Goal: Information Seeking & Learning: Learn about a topic

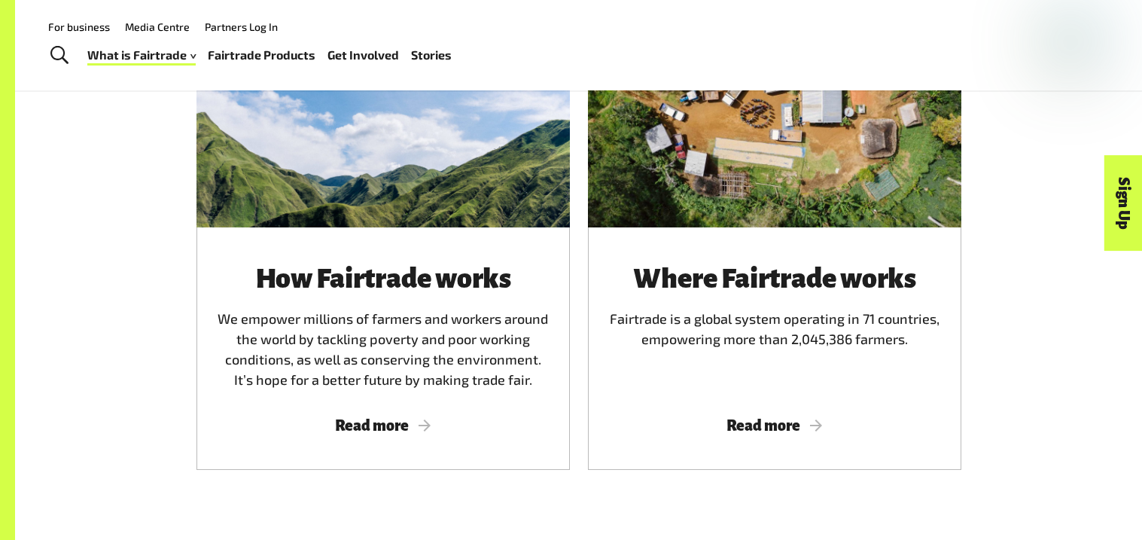
scroll to position [913, 0]
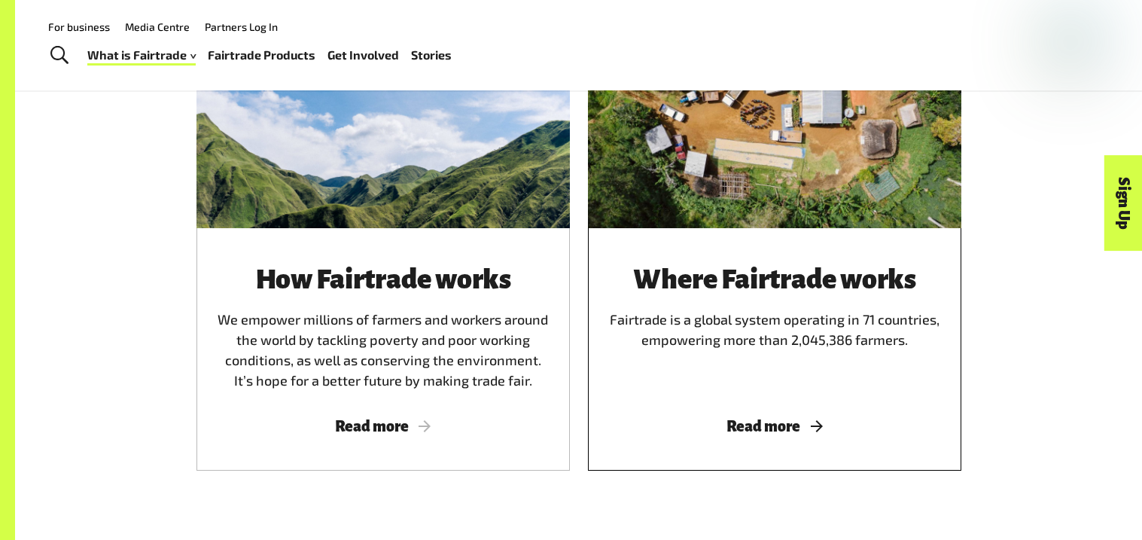
click at [770, 341] on div "Where Fairtrade works Fairtrade is a global system operating in 71 countries, e…" at bounding box center [774, 327] width 337 height 126
click at [766, 339] on div "Where Fairtrade works Fairtrade is a global system operating in 71 countries, e…" at bounding box center [774, 327] width 337 height 126
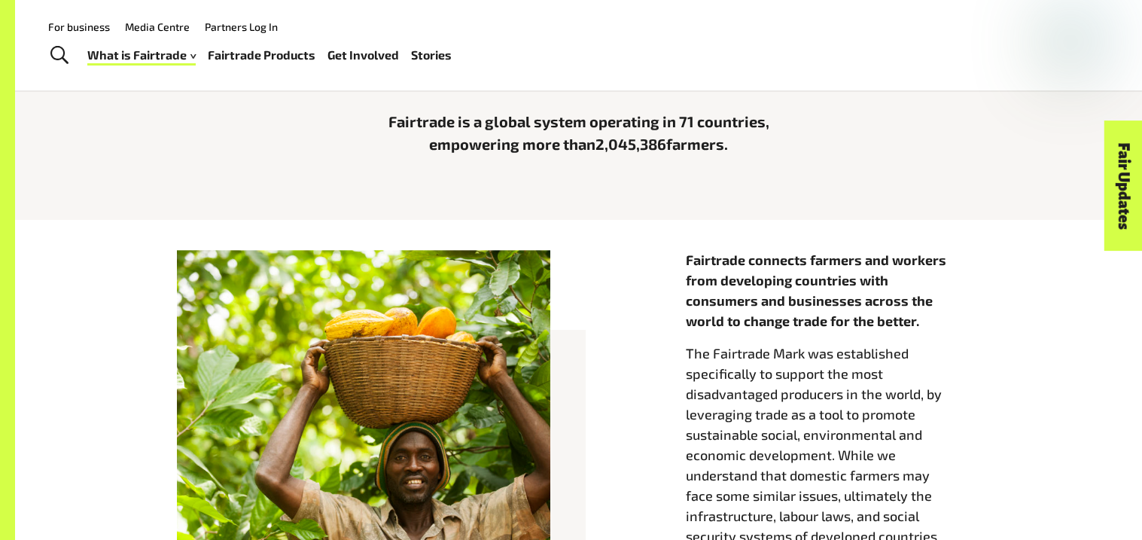
scroll to position [433, 0]
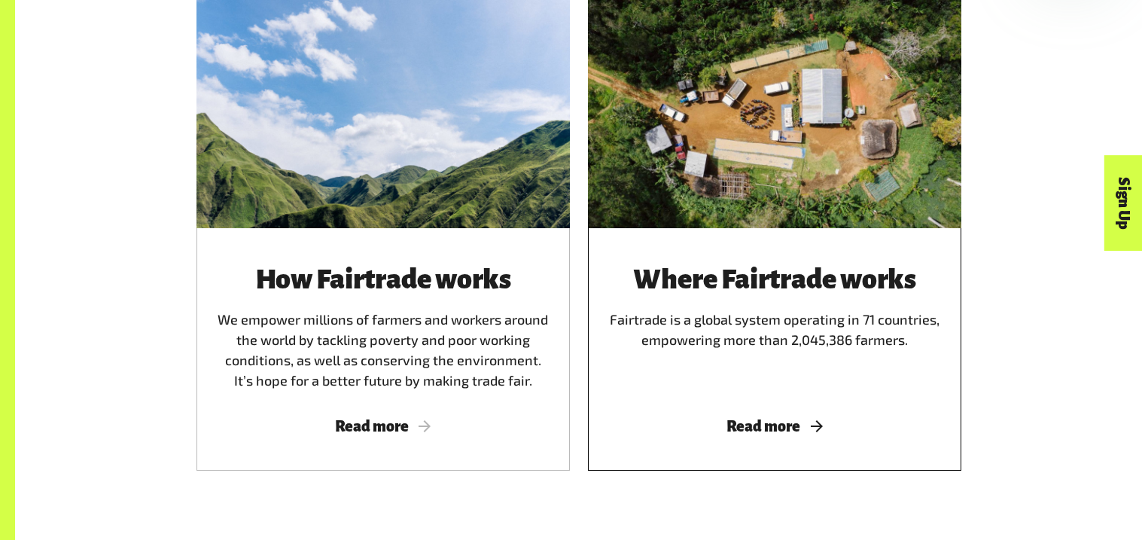
click at [762, 355] on div "Where Fairtrade works Fairtrade is a global system operating in 71 countries, e…" at bounding box center [774, 327] width 337 height 126
